Goal: Book appointment/travel/reservation

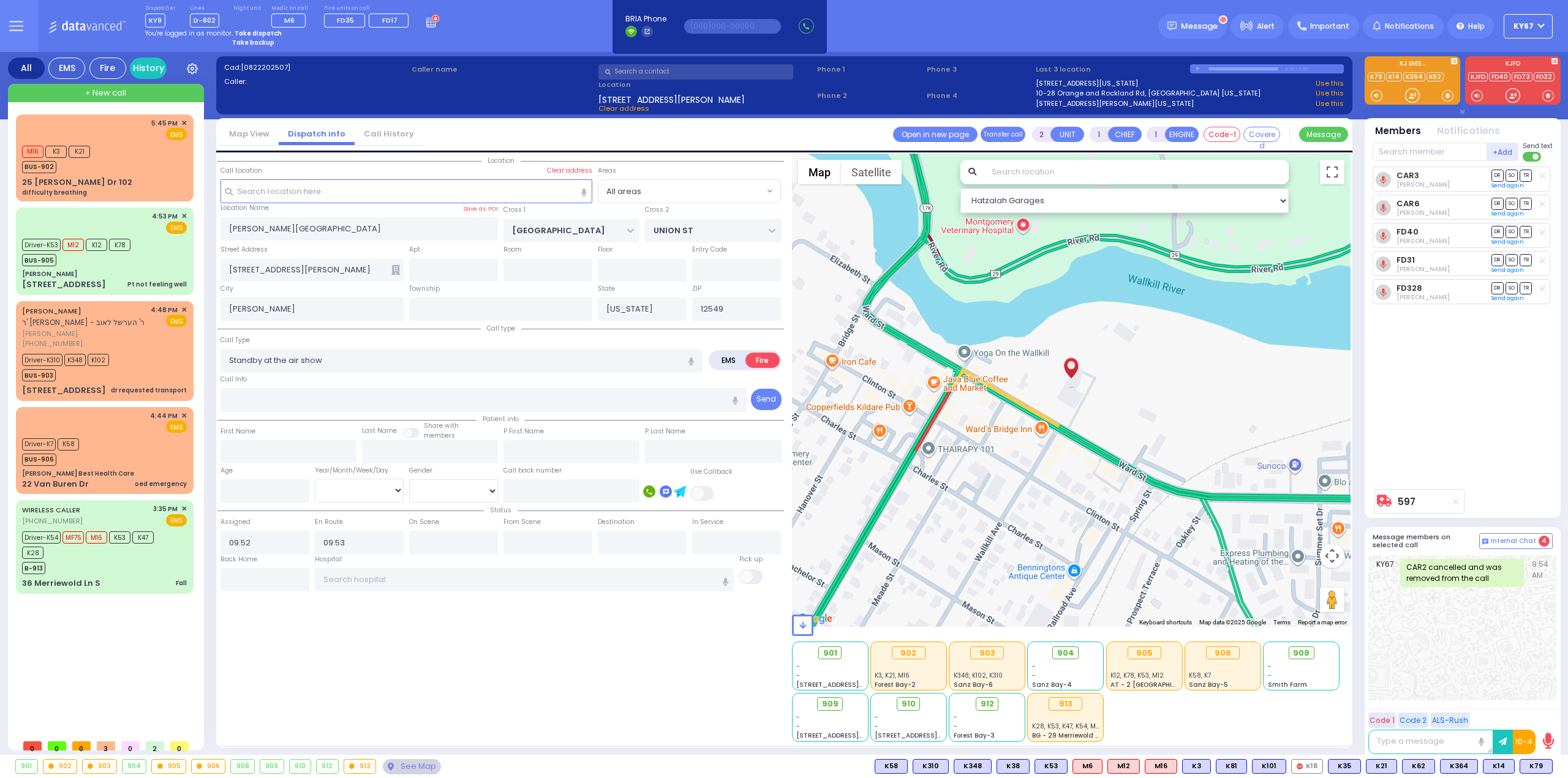
select select
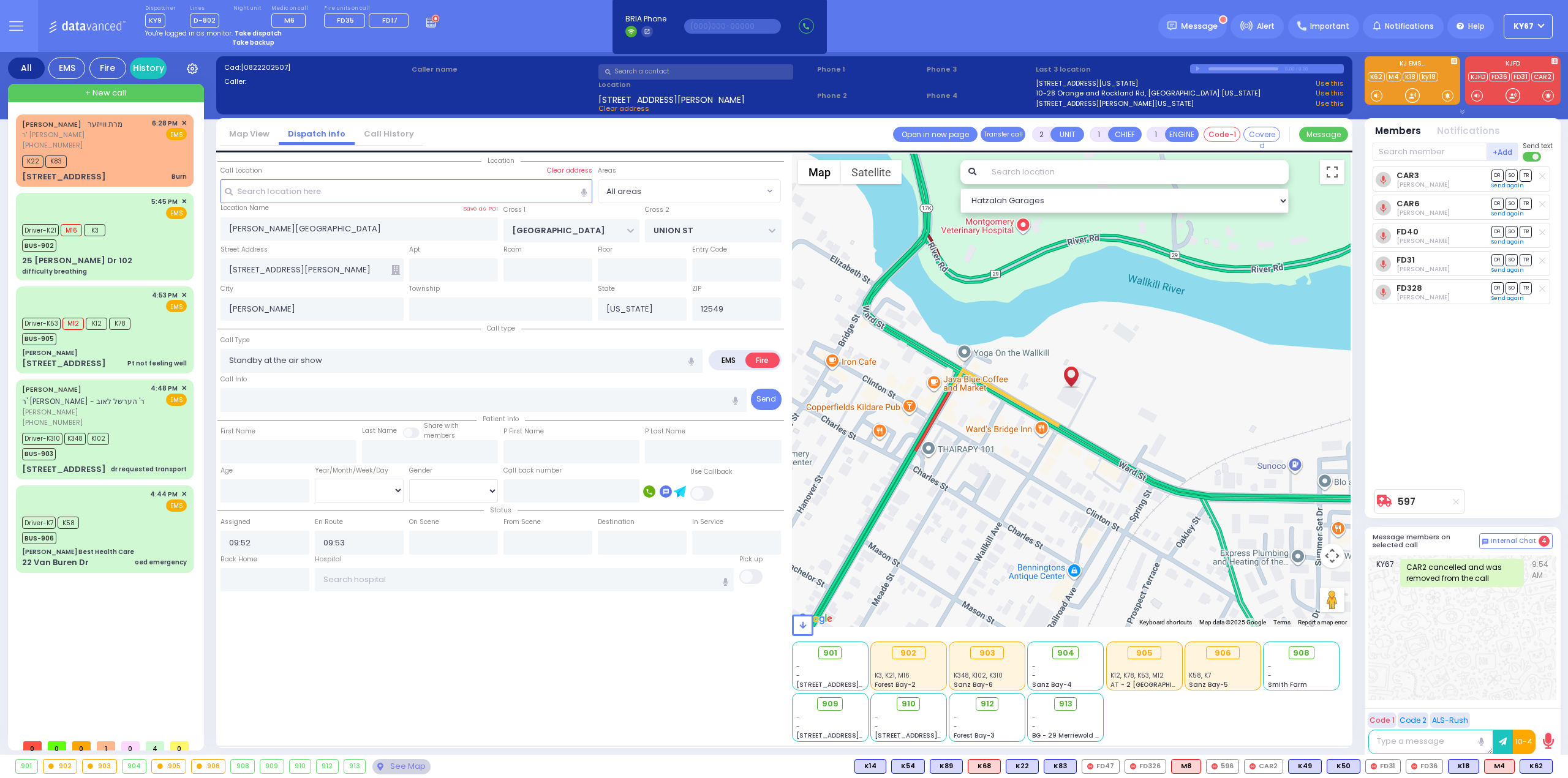
click at [431, 22] on rect at bounding box center [431, 22] width 1 height 1
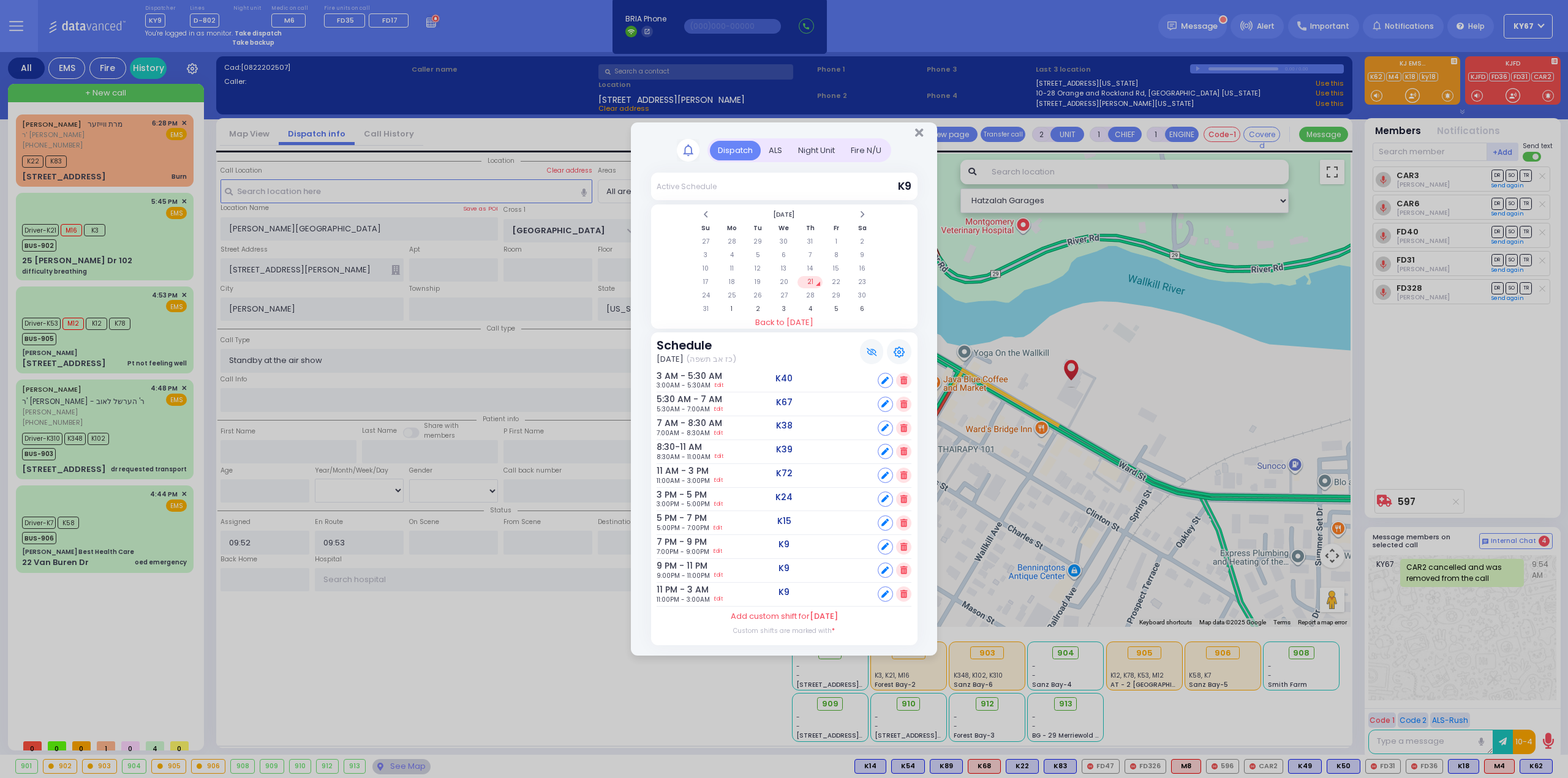
click at [872, 153] on div "Fire N/U" at bounding box center [866, 150] width 47 height 20
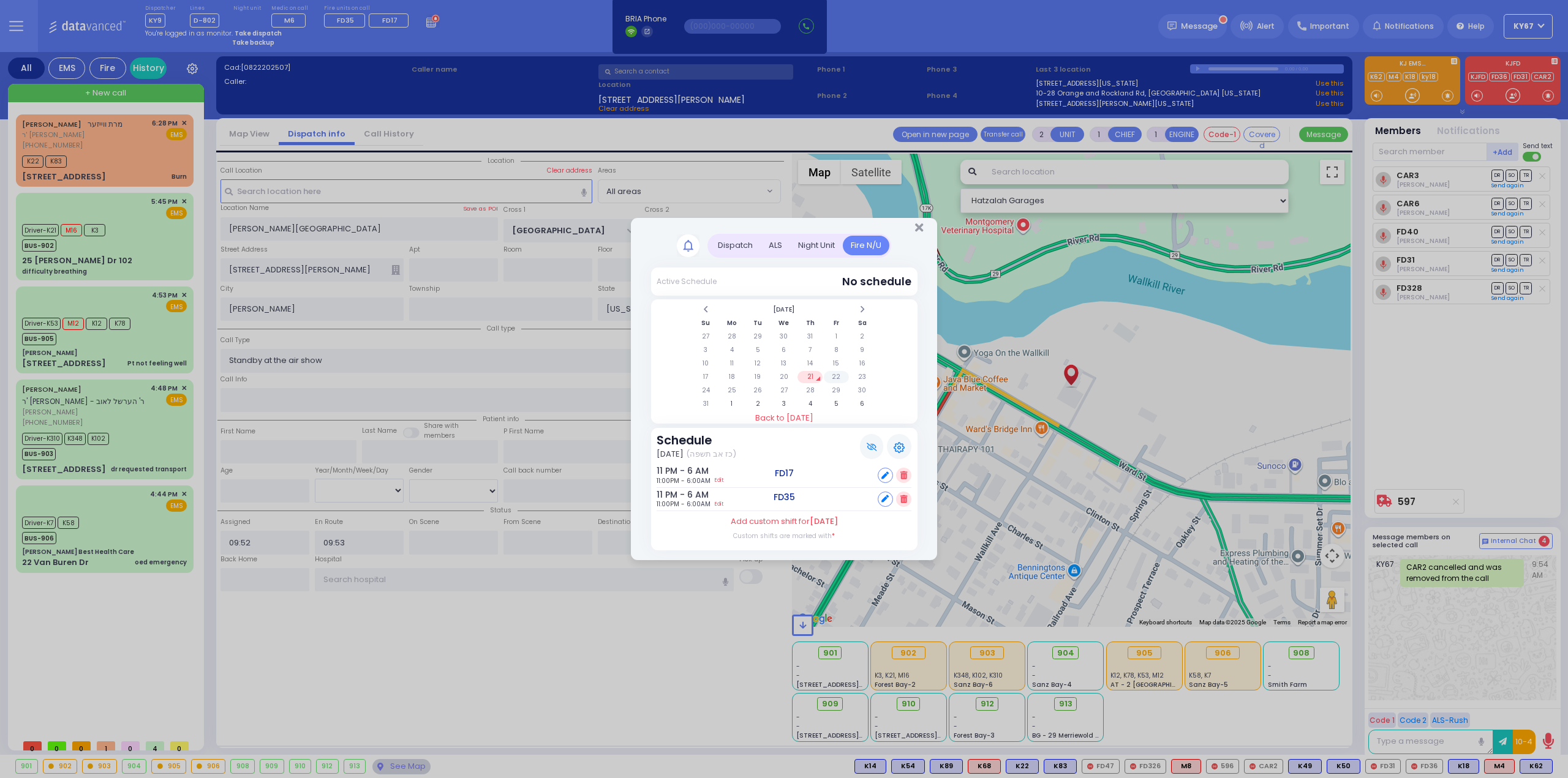
click at [838, 380] on td "22" at bounding box center [836, 377] width 25 height 12
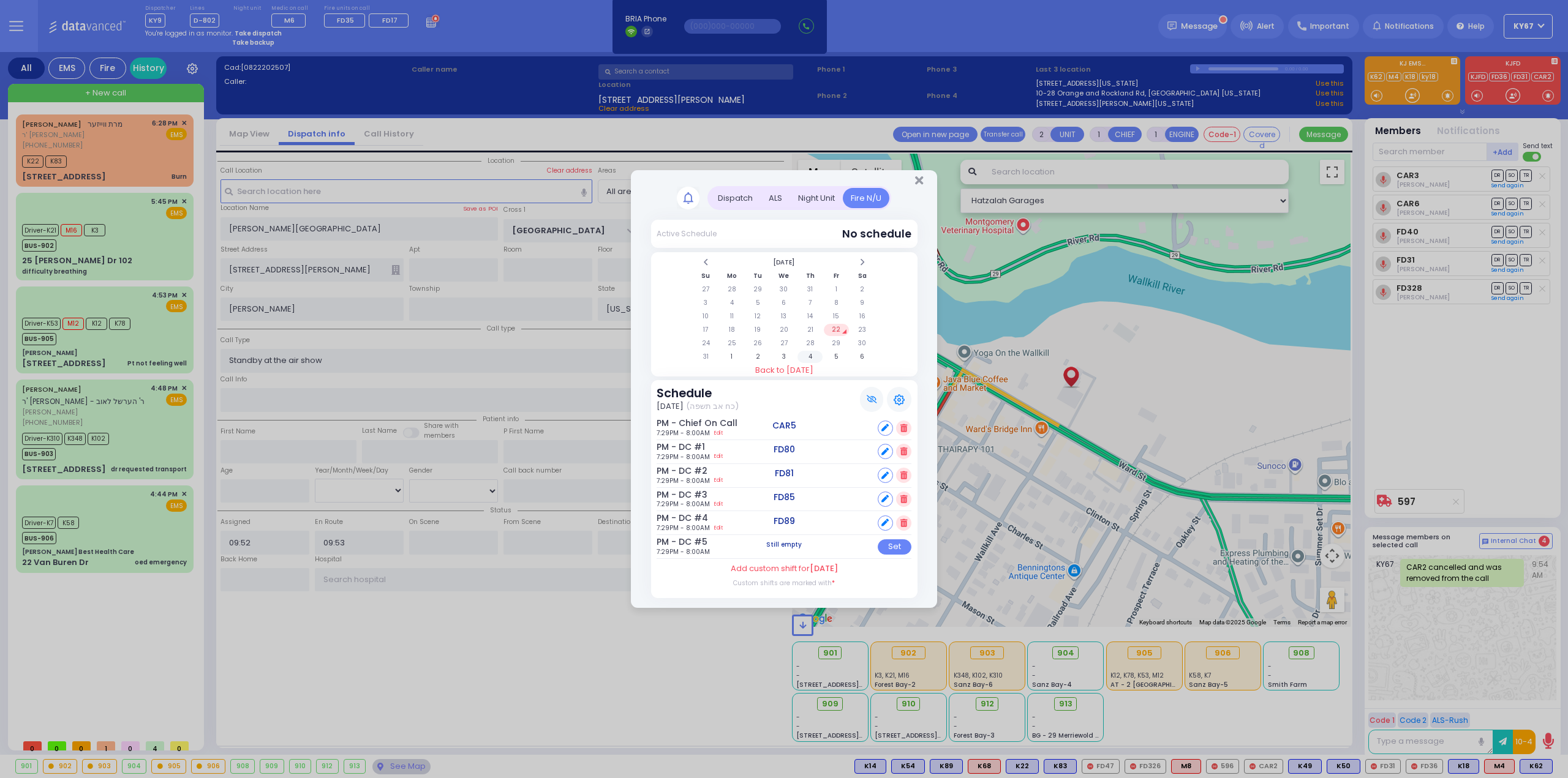
click at [814, 356] on td "4" at bounding box center [809, 357] width 25 height 12
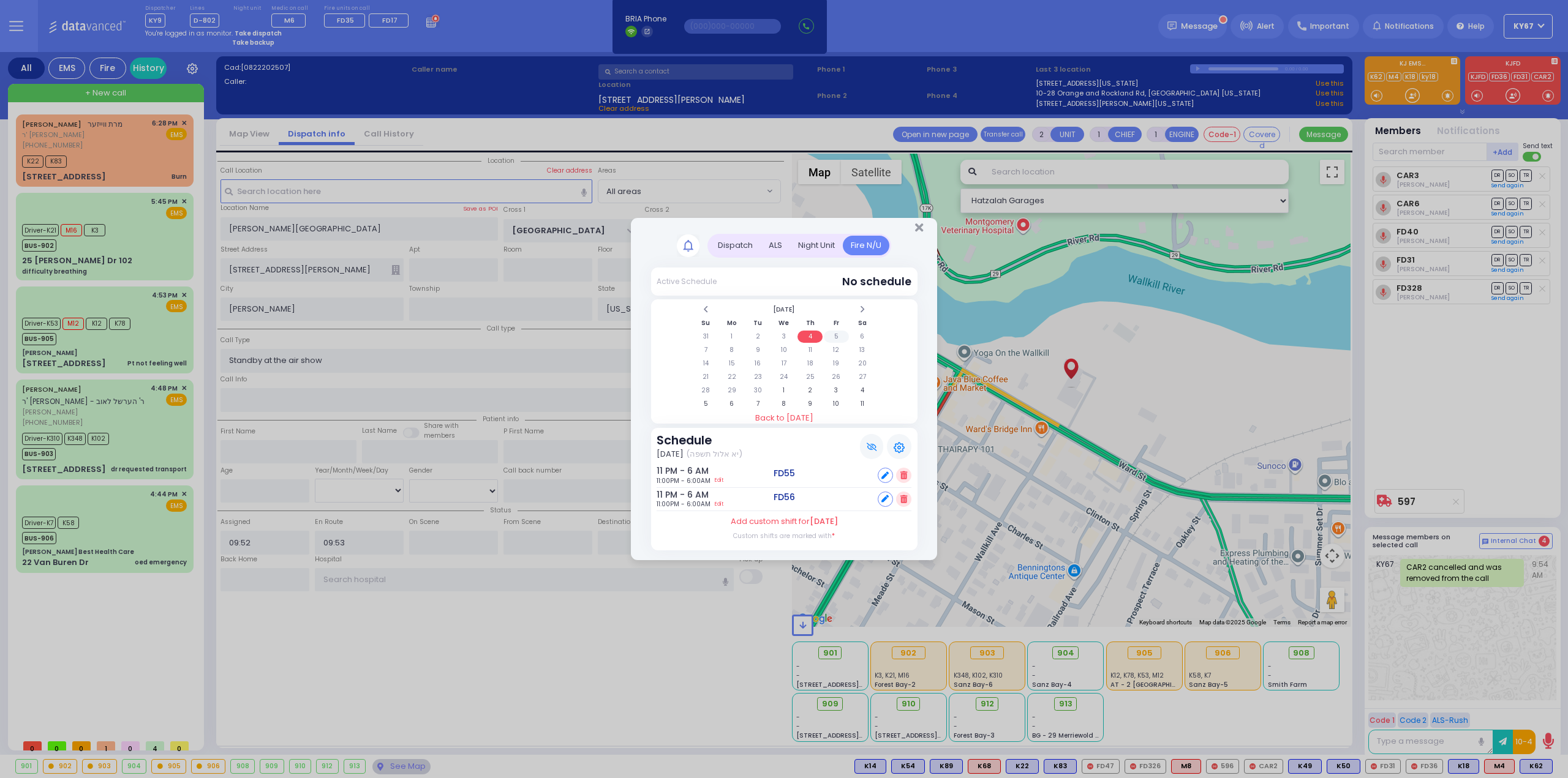
click at [836, 335] on td "5" at bounding box center [836, 337] width 25 height 12
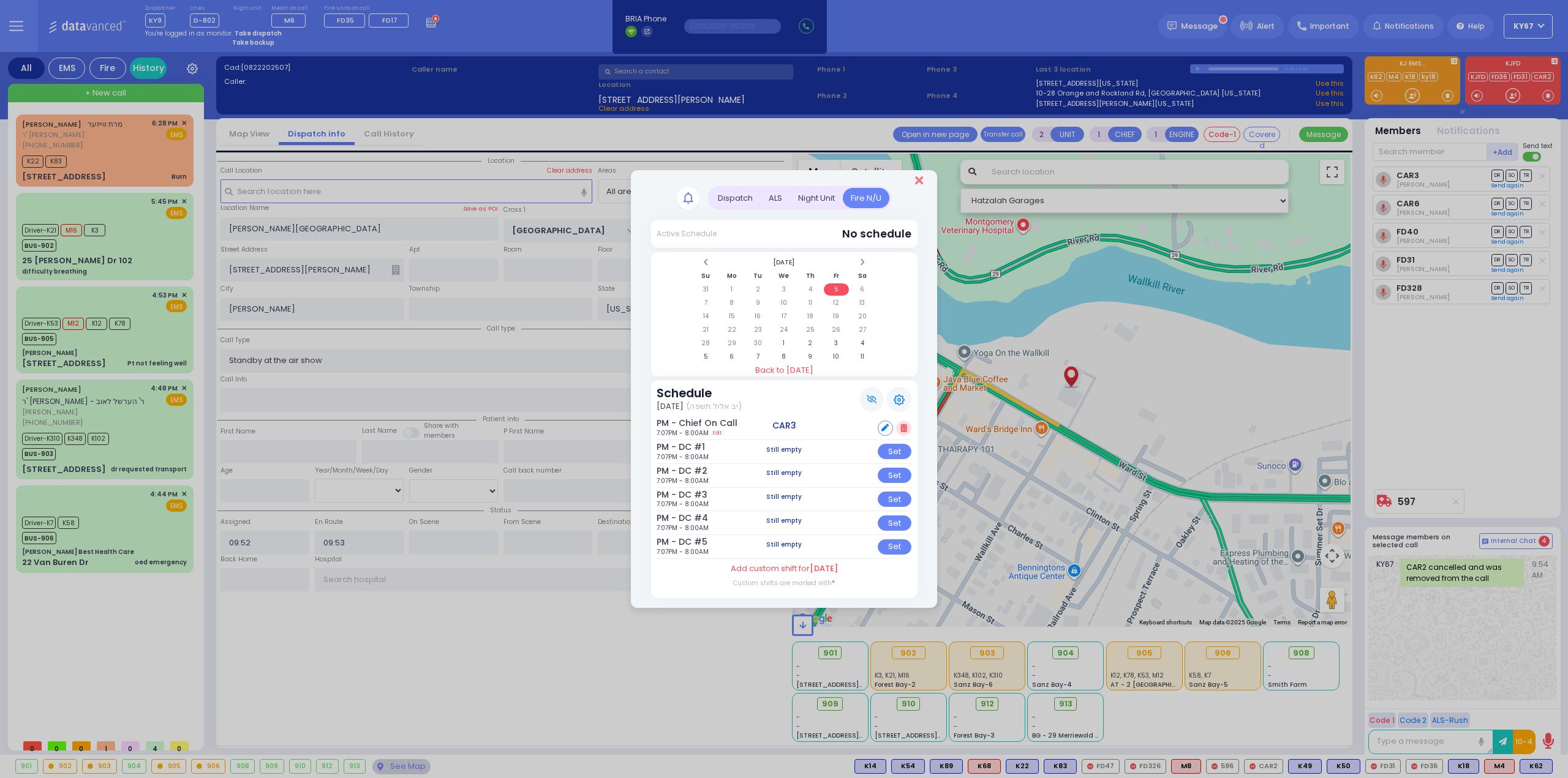
click at [922, 181] on icon "Close" at bounding box center [919, 181] width 8 height 12
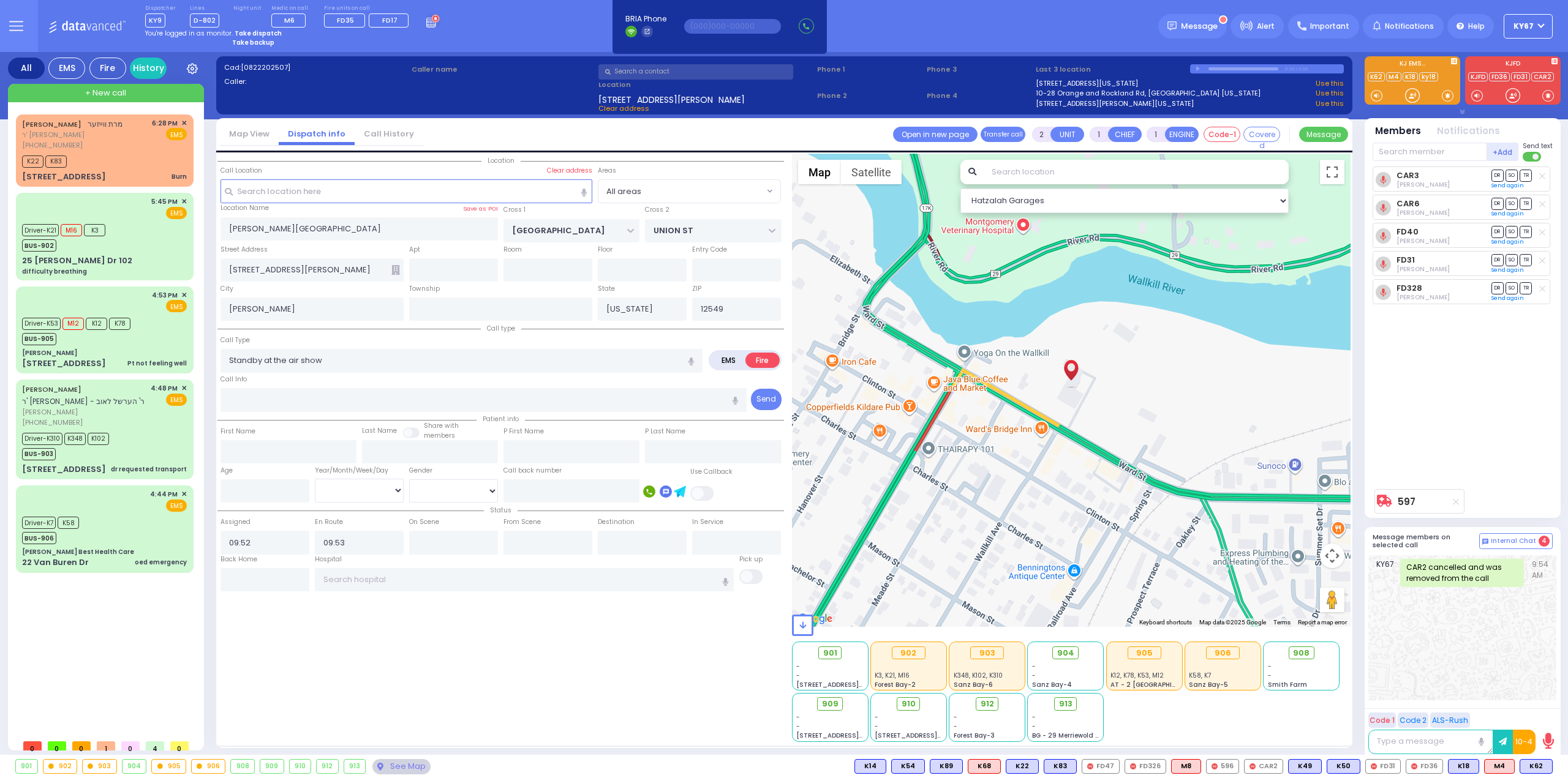
click at [670, 663] on div "Location All areas" at bounding box center [500, 447] width 566 height 588
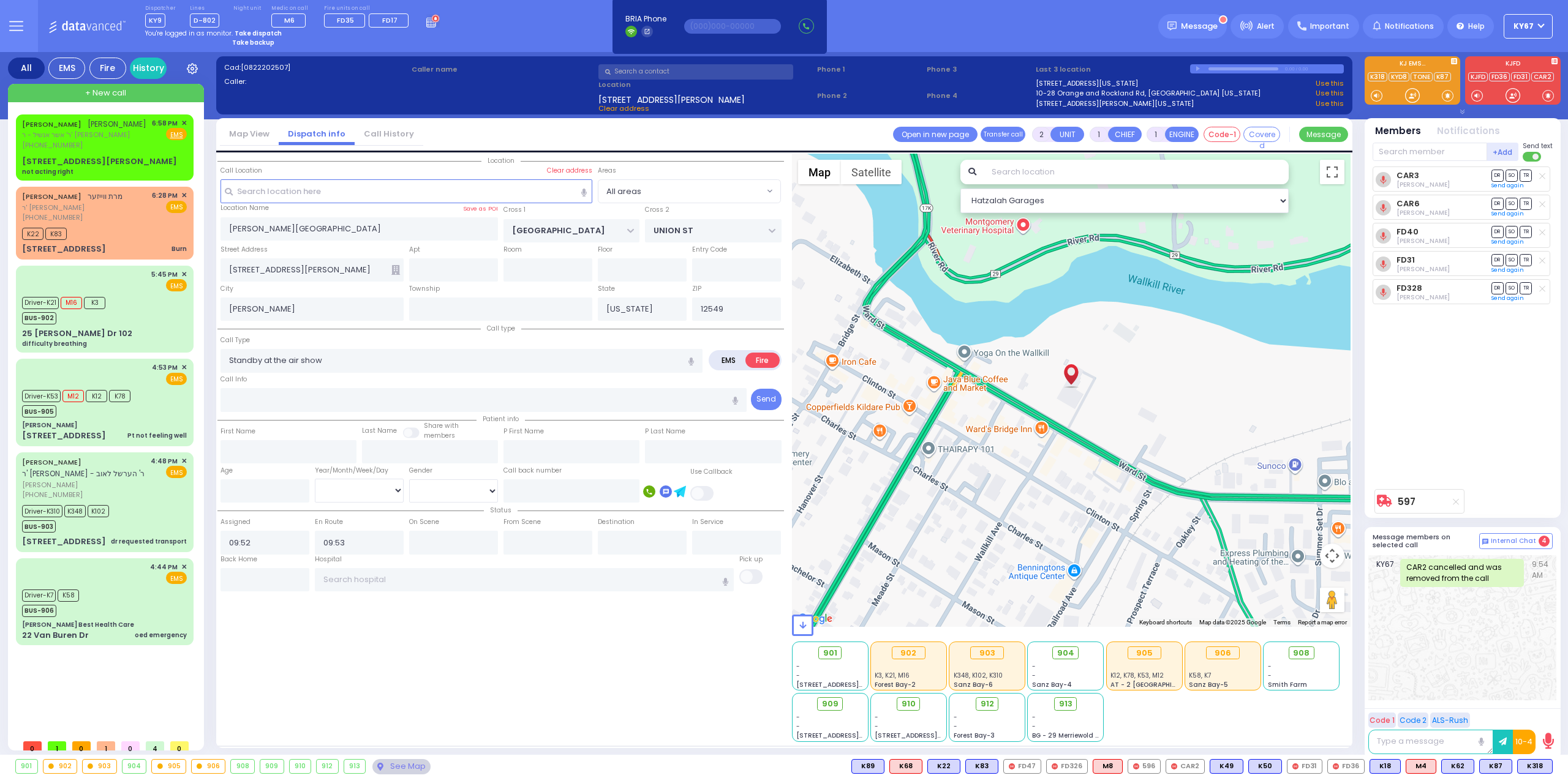
select select
